Goal: Transaction & Acquisition: Purchase product/service

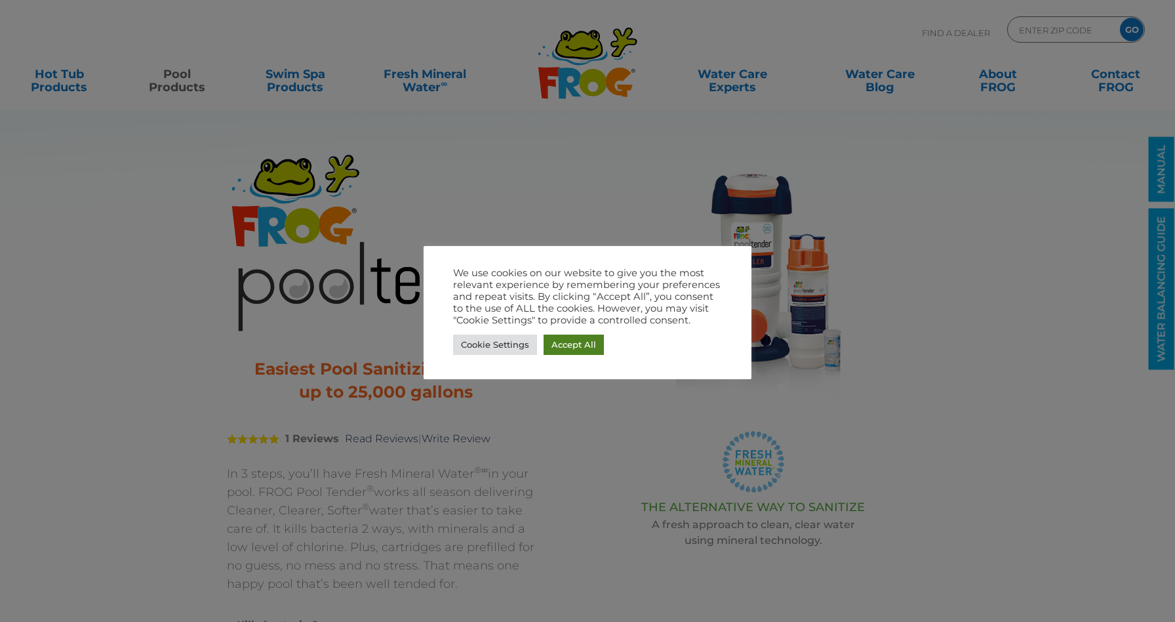
click at [560, 345] on link "Accept All" at bounding box center [574, 344] width 60 height 20
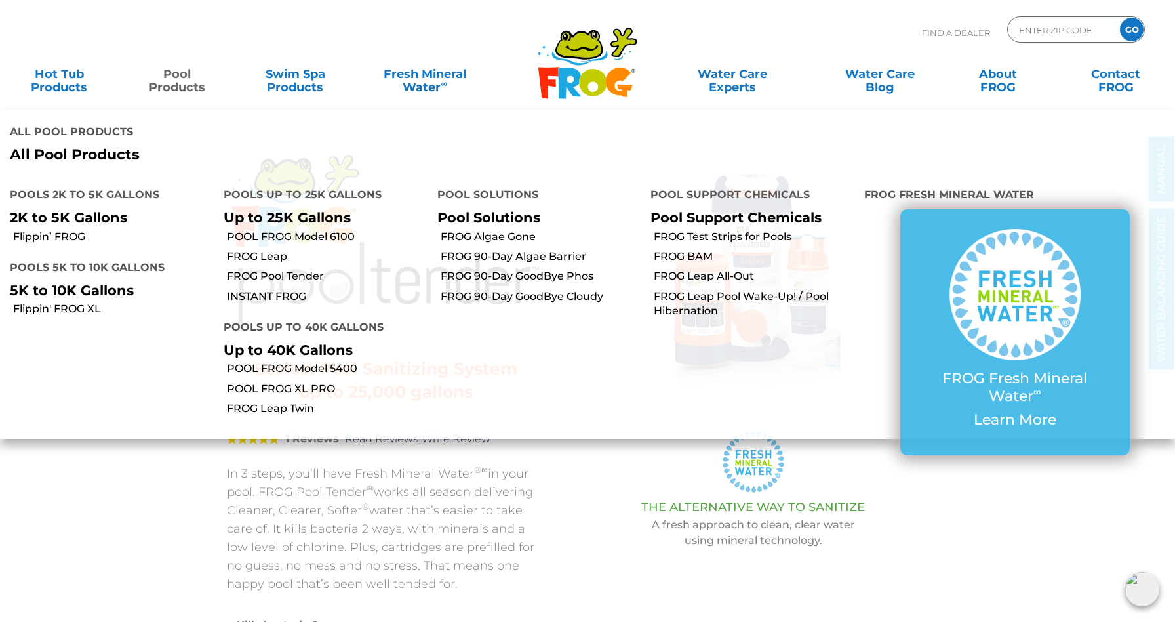
click at [176, 79] on link "Pool Products" at bounding box center [177, 74] width 92 height 26
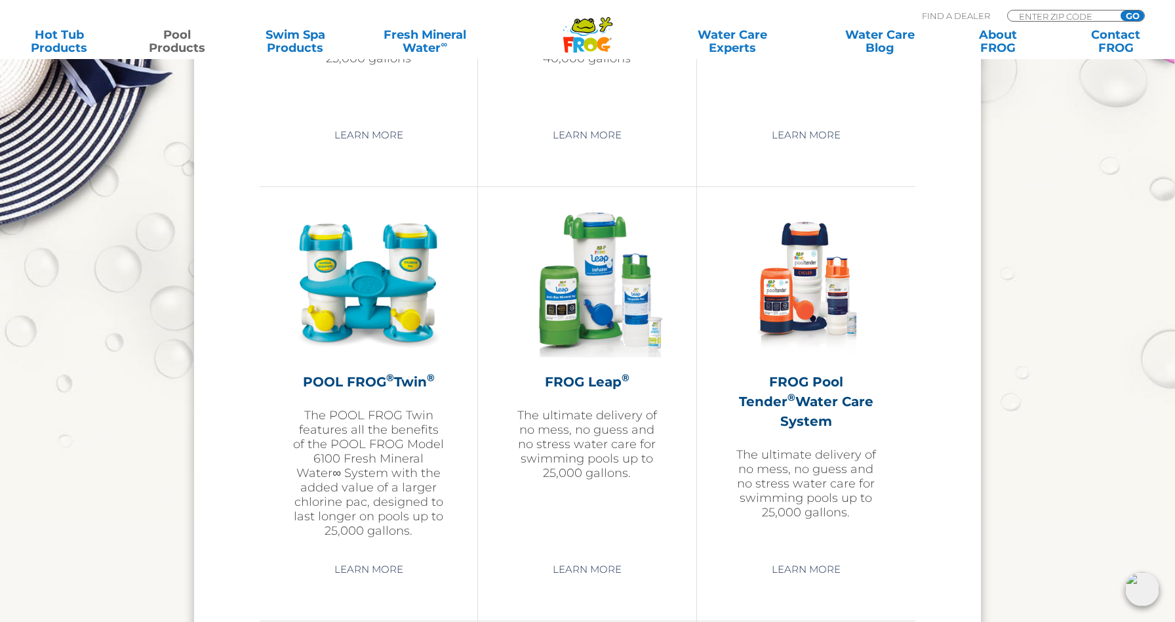
scroll to position [2095, 0]
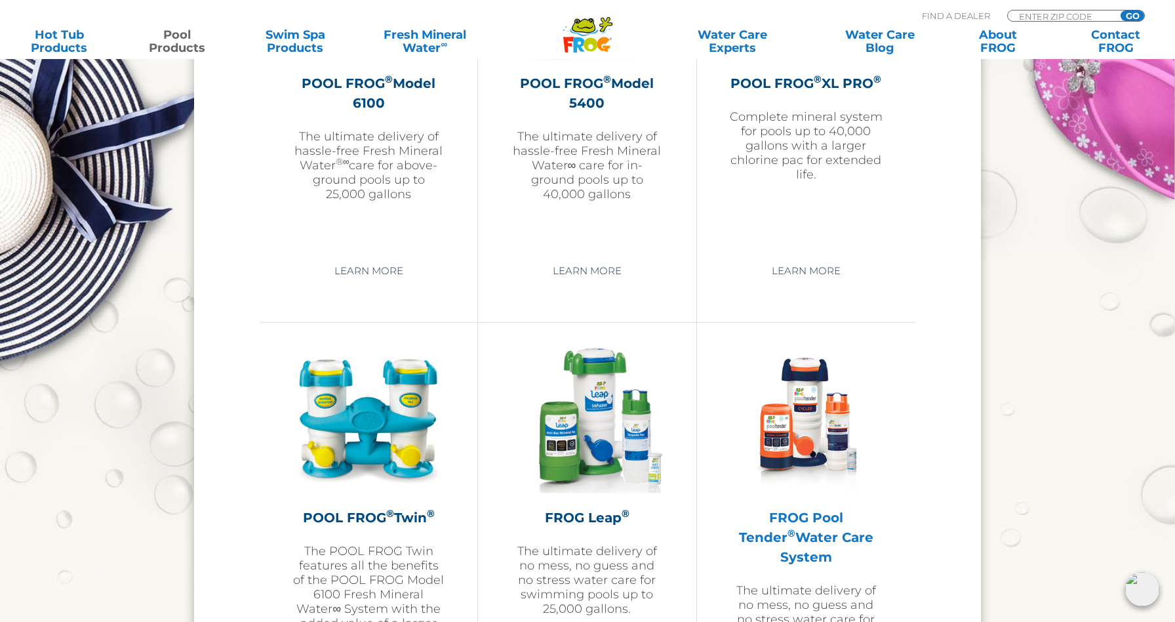
click at [812, 519] on h2 "FROG Pool Tender ® Water Care System" at bounding box center [806, 537] width 153 height 59
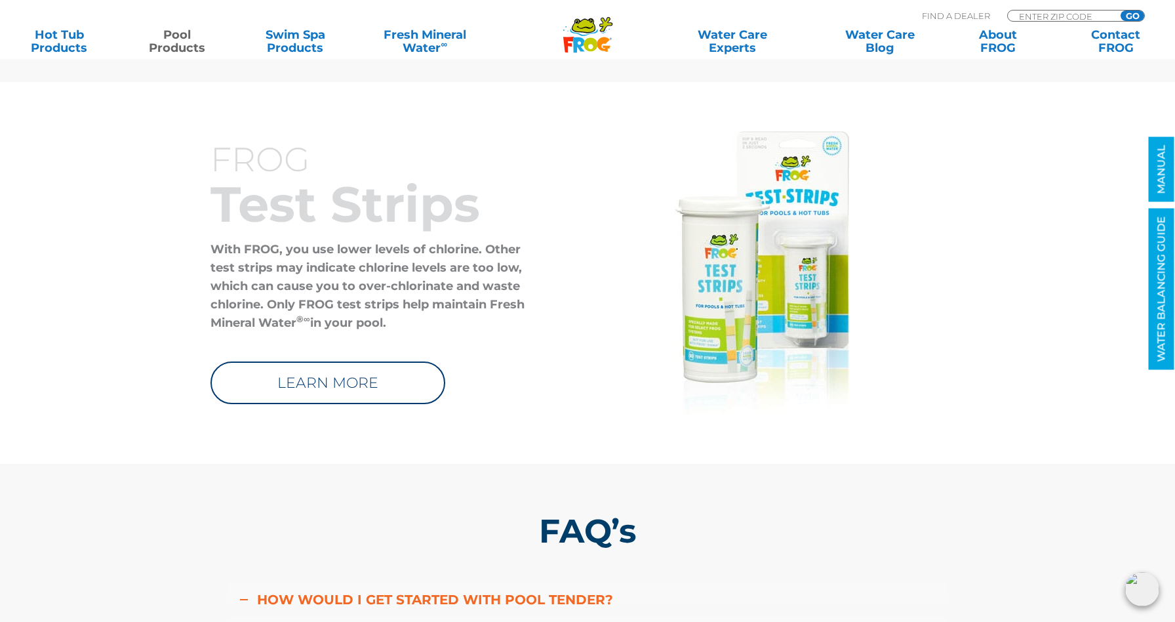
scroll to position [3742, 0]
